Goal: Task Accomplishment & Management: Manage account settings

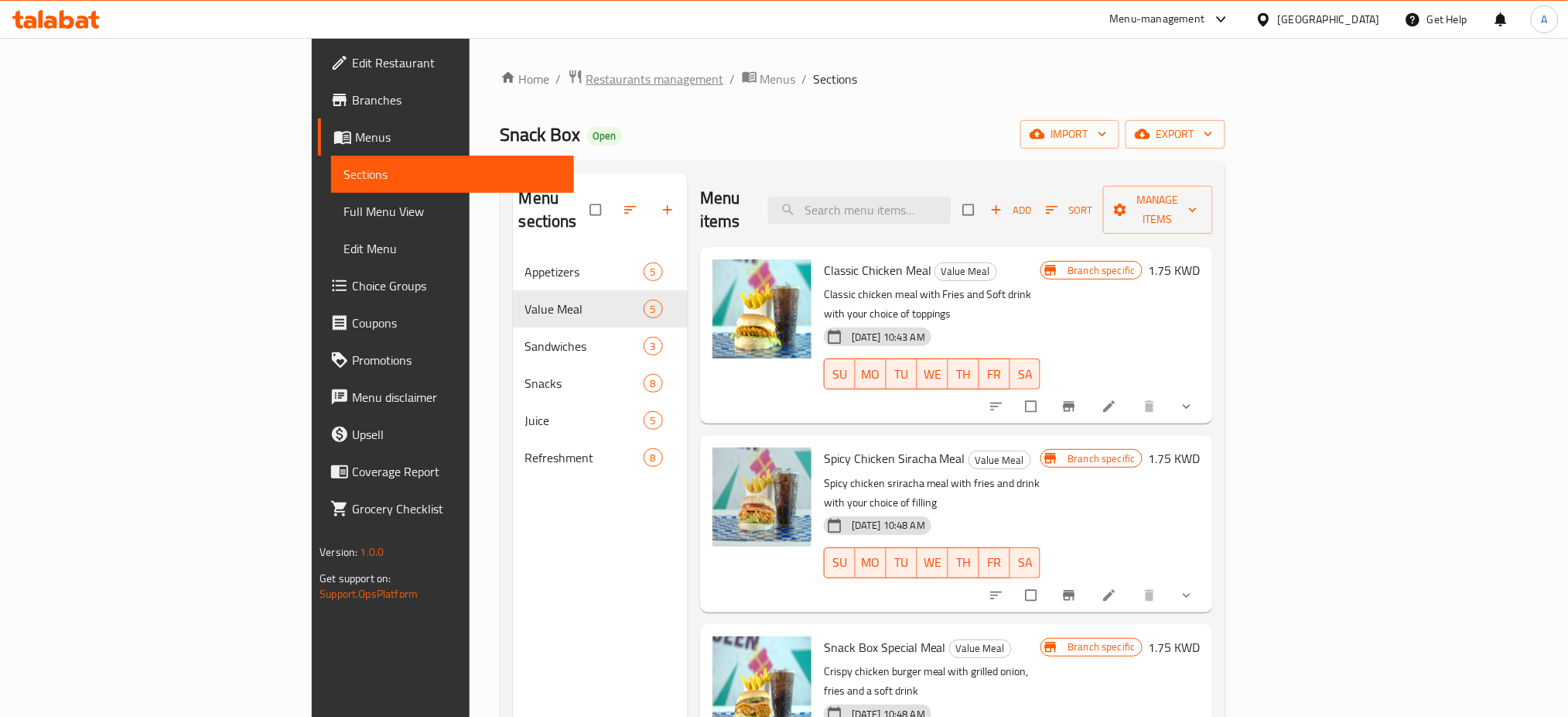
click at [586, 73] on span "Restaurants management" at bounding box center [655, 78] width 137 height 19
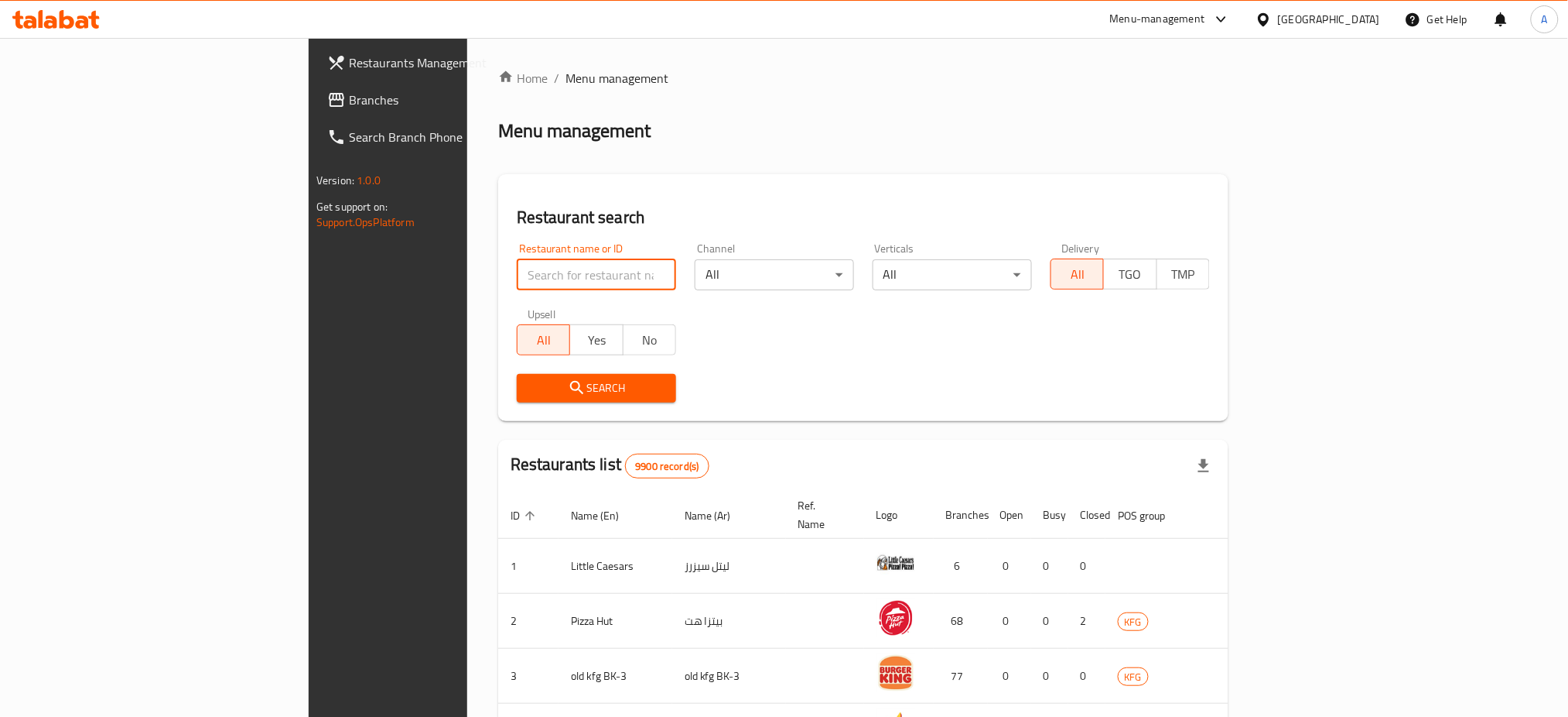
click at [517, 272] on input "search" at bounding box center [596, 275] width 160 height 31
type input "mixat"
click at [530, 379] on span "Search" at bounding box center [596, 388] width 134 height 20
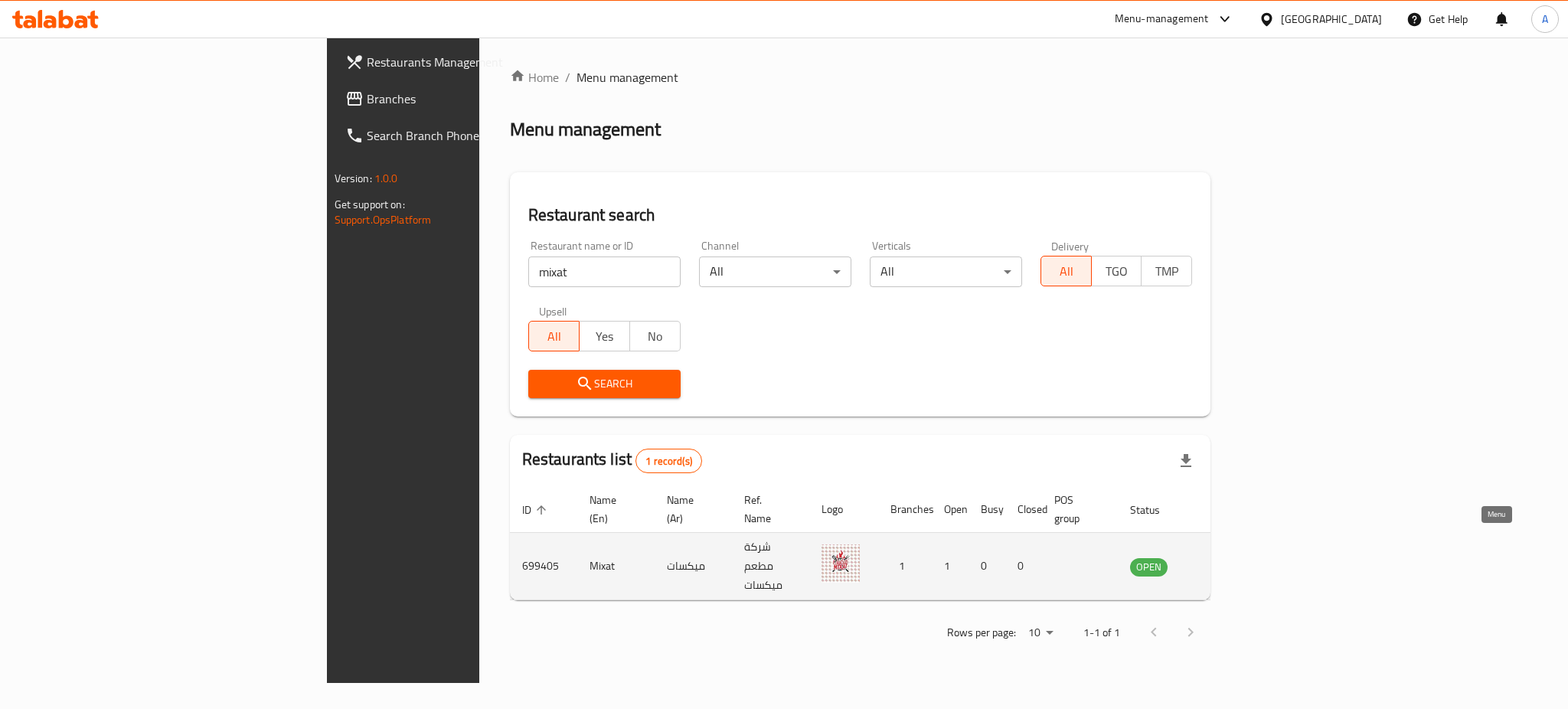
click at [1239, 557] on link "enhanced table" at bounding box center [1225, 565] width 28 height 18
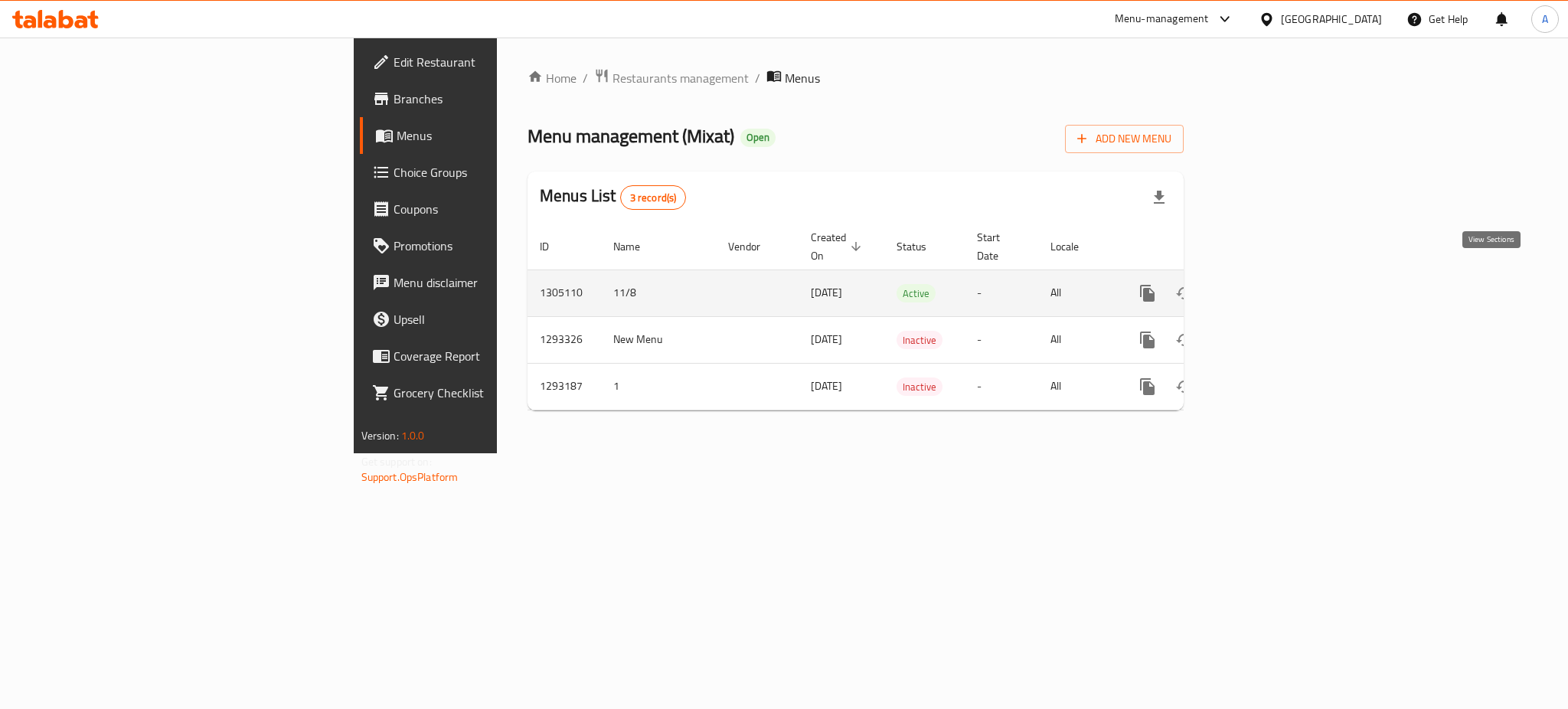
click at [1265, 286] on icon "enhanced table" at bounding box center [1258, 293] width 14 height 14
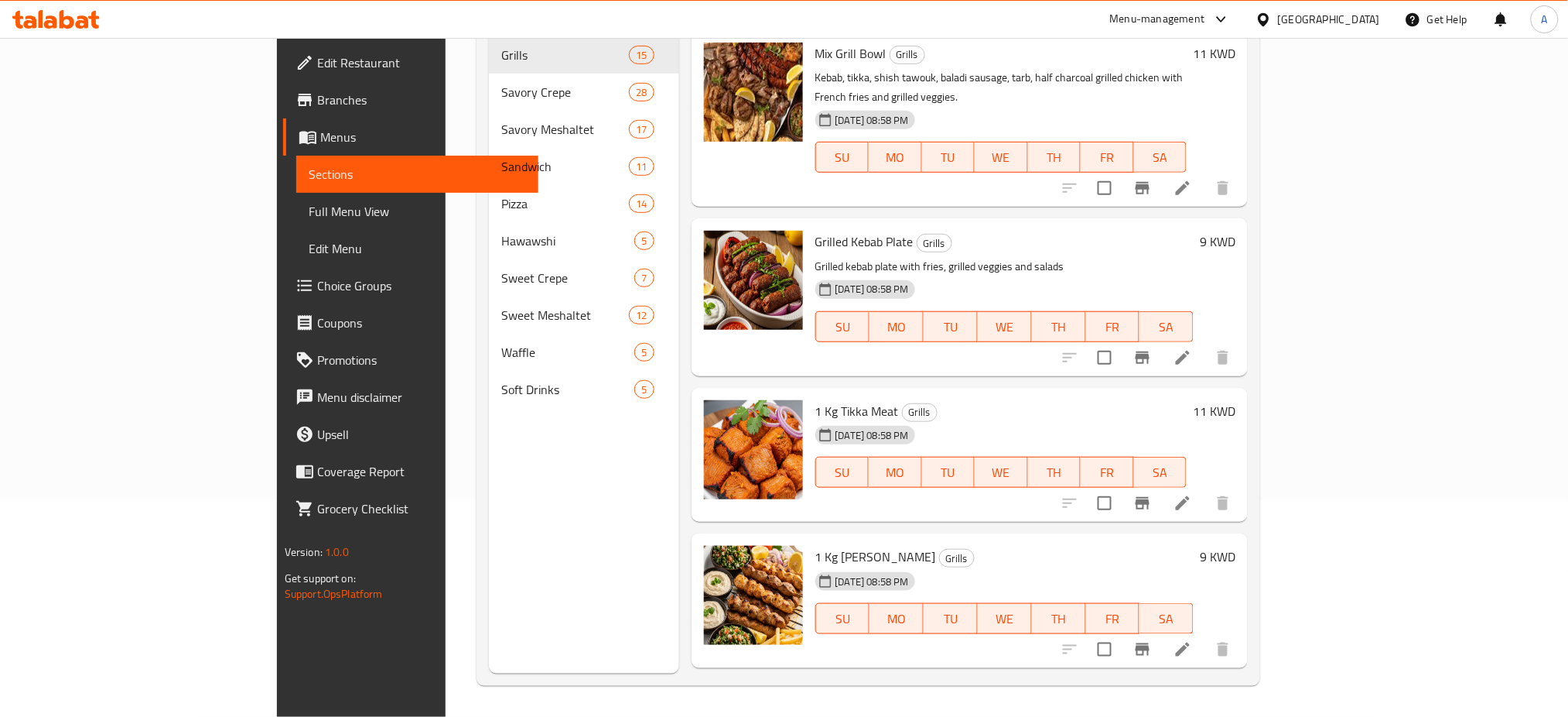
scroll to position [413, 0]
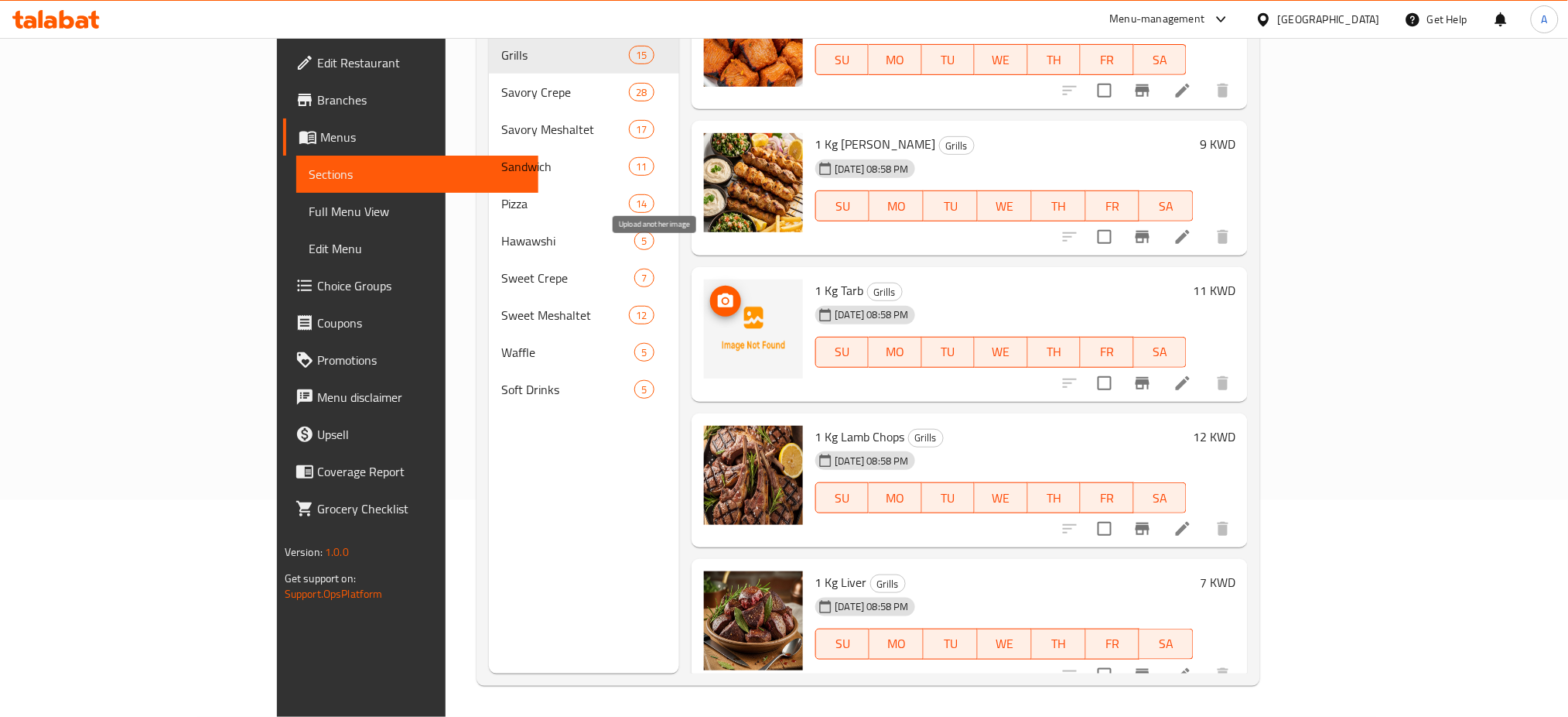
click at [717, 291] on icon "upload picture" at bounding box center [726, 300] width 19 height 19
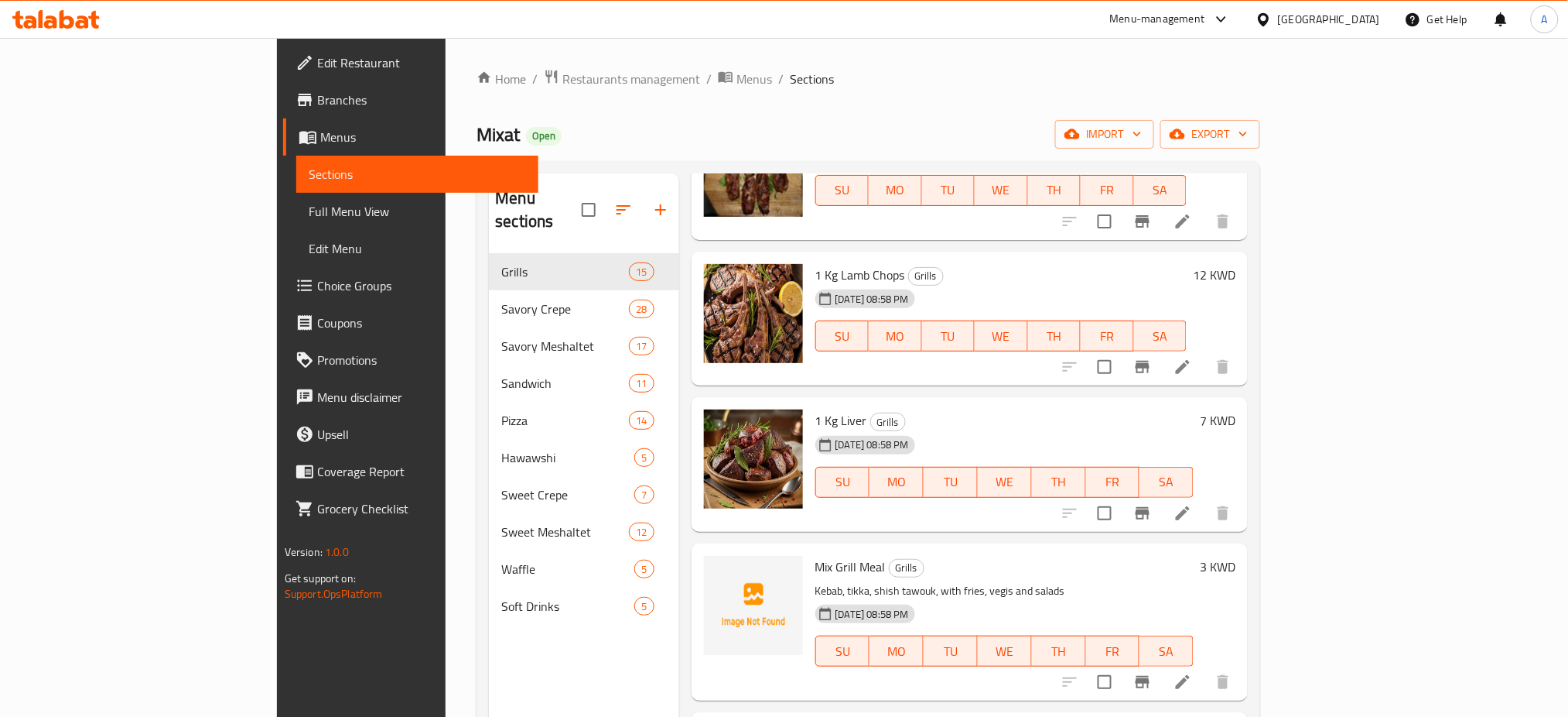
scroll to position [881, 0]
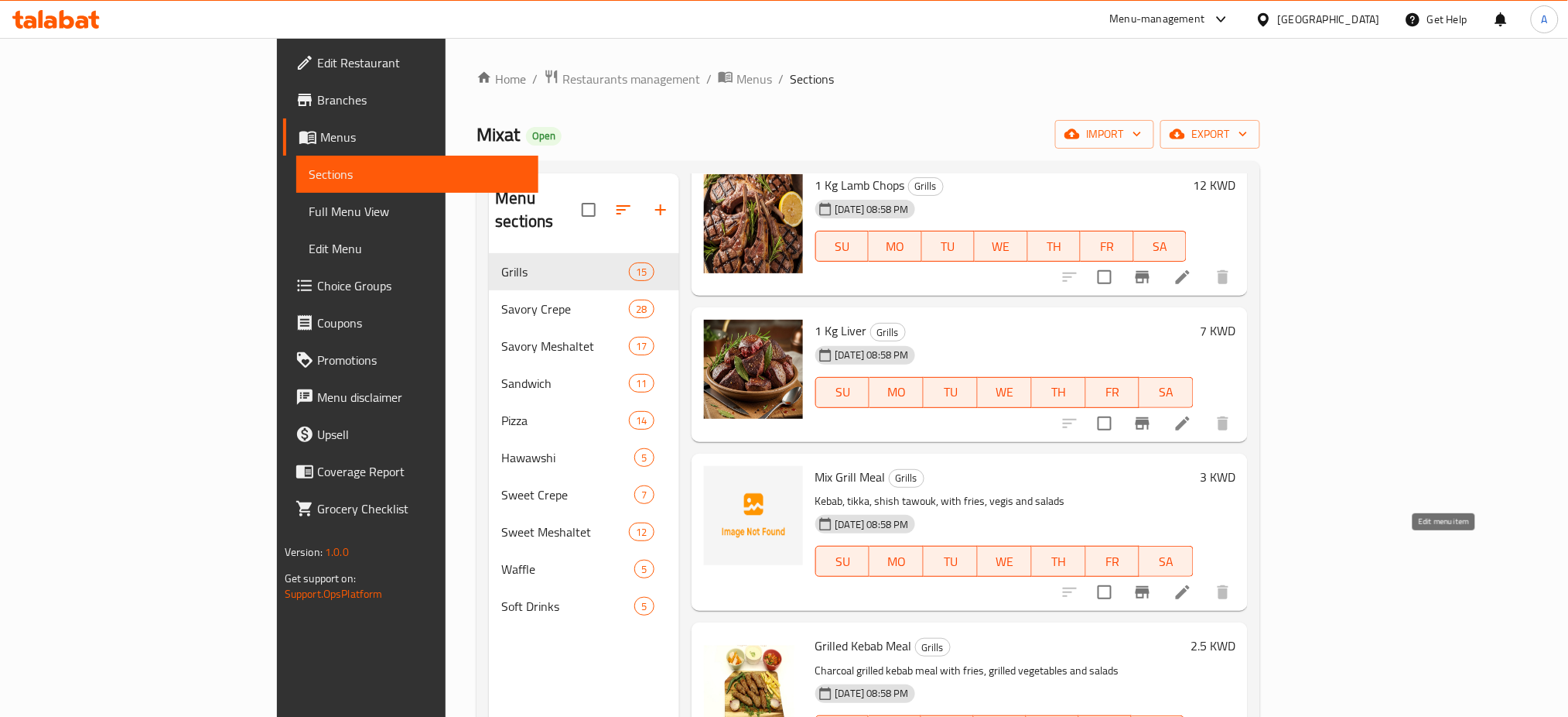
click at [1192, 583] on icon at bounding box center [1183, 591] width 19 height 19
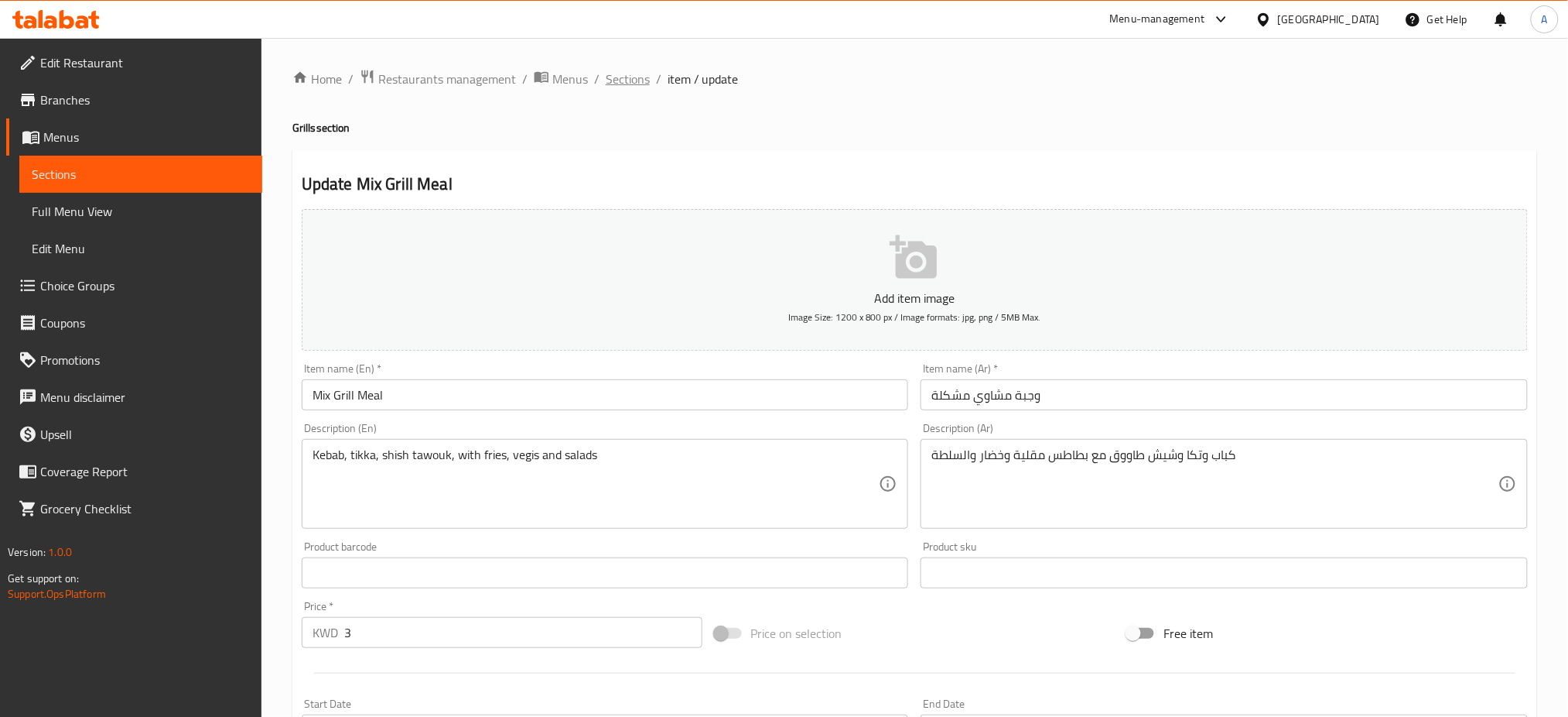
click at [626, 70] on span "Sections" at bounding box center [628, 78] width 44 height 19
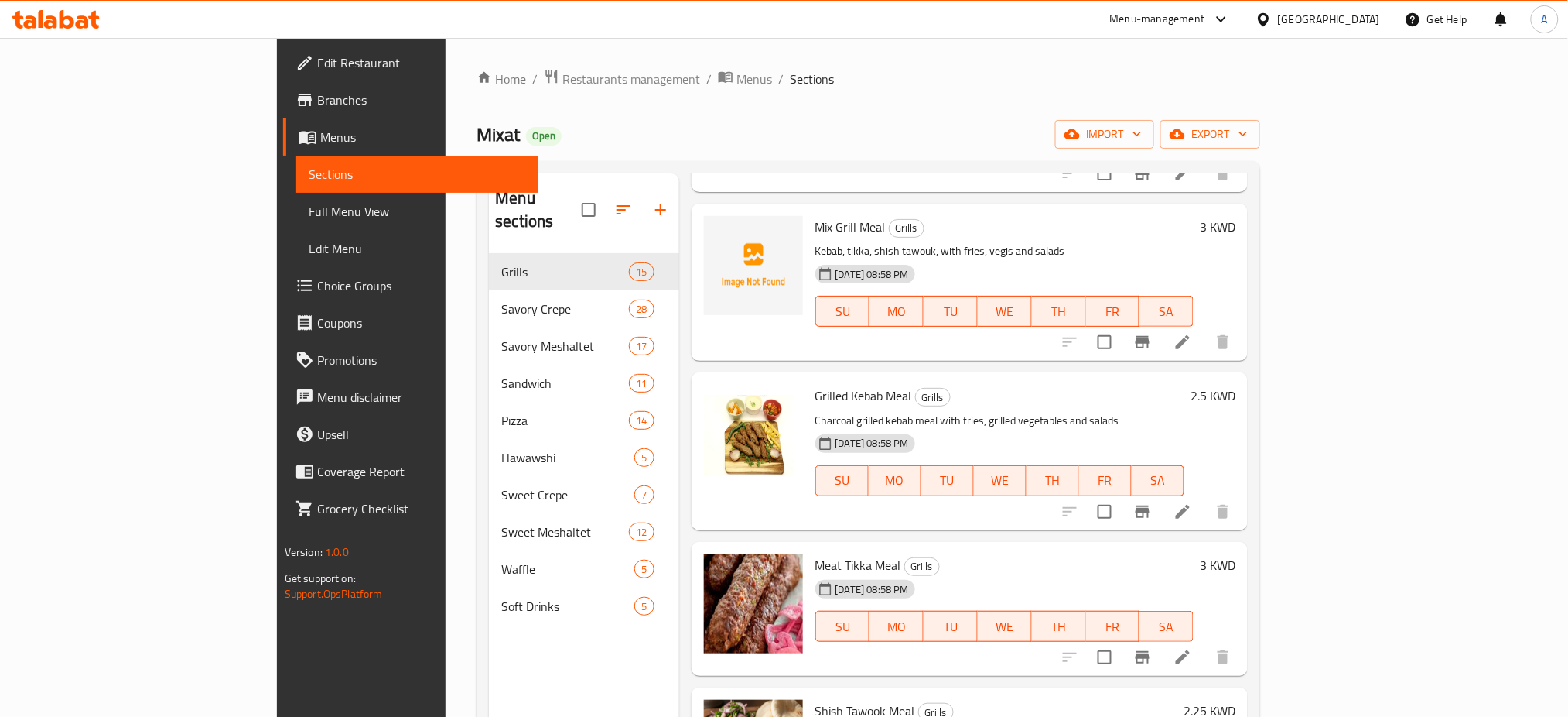
scroll to position [1135, 0]
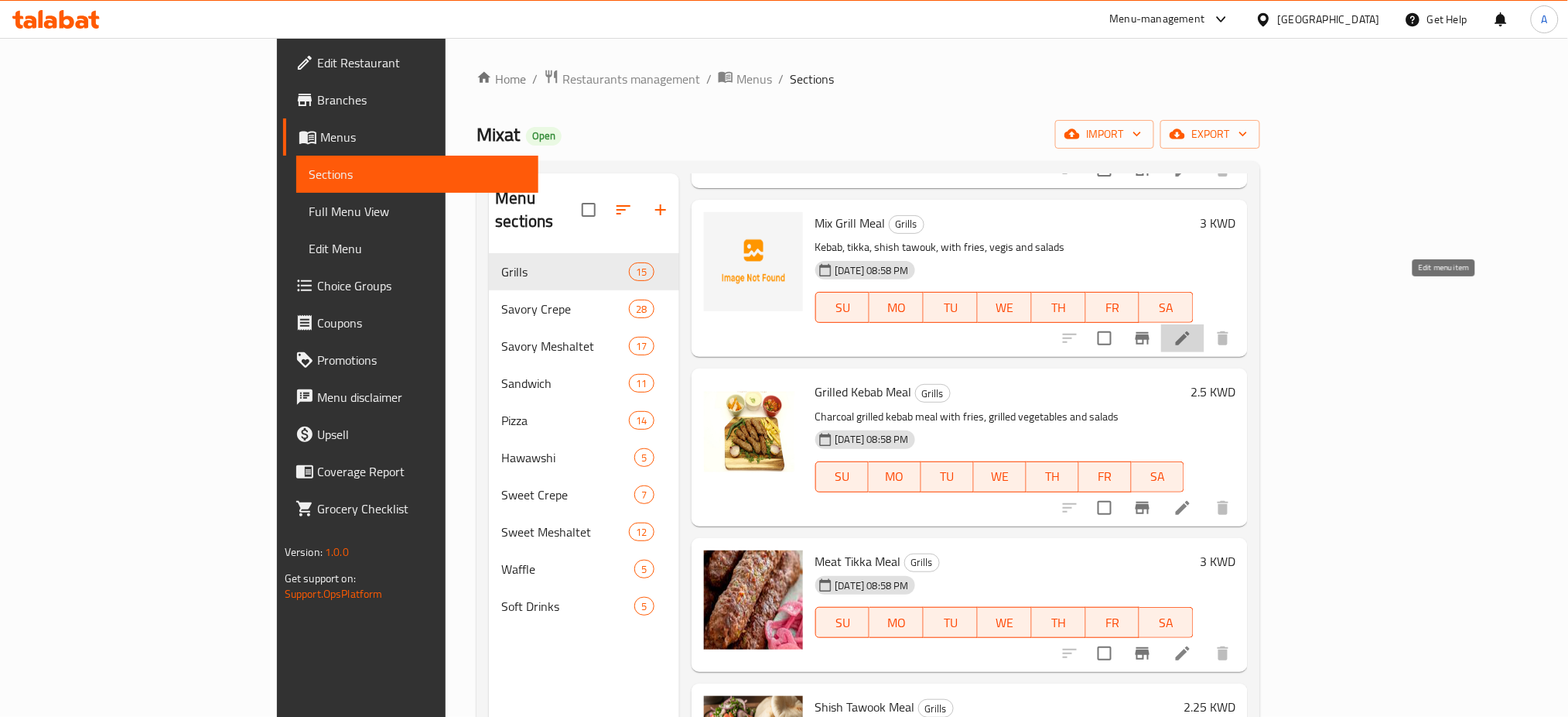
click at [1190, 332] on icon at bounding box center [1183, 338] width 14 height 14
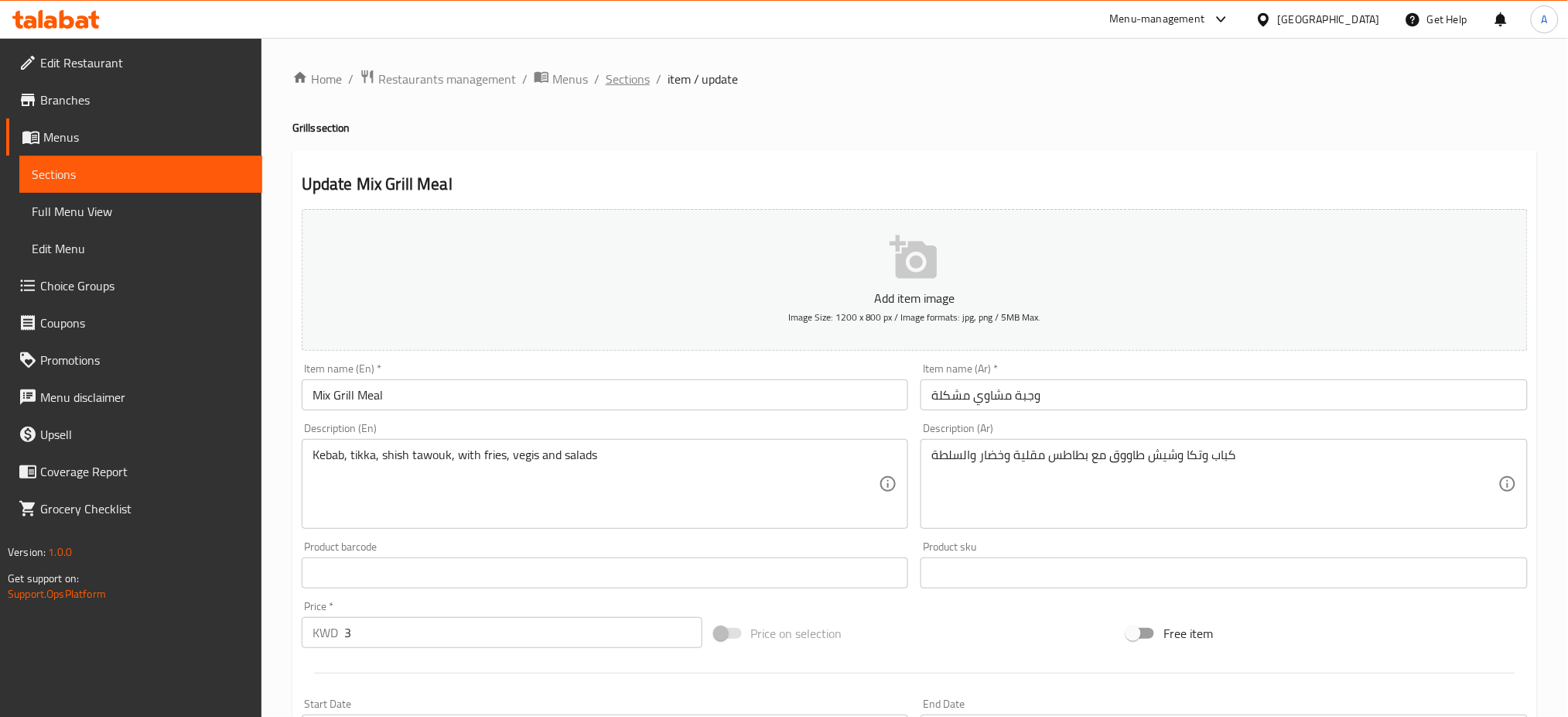
click at [619, 78] on span "Sections" at bounding box center [628, 78] width 44 height 19
